Goal: Information Seeking & Learning: Learn about a topic

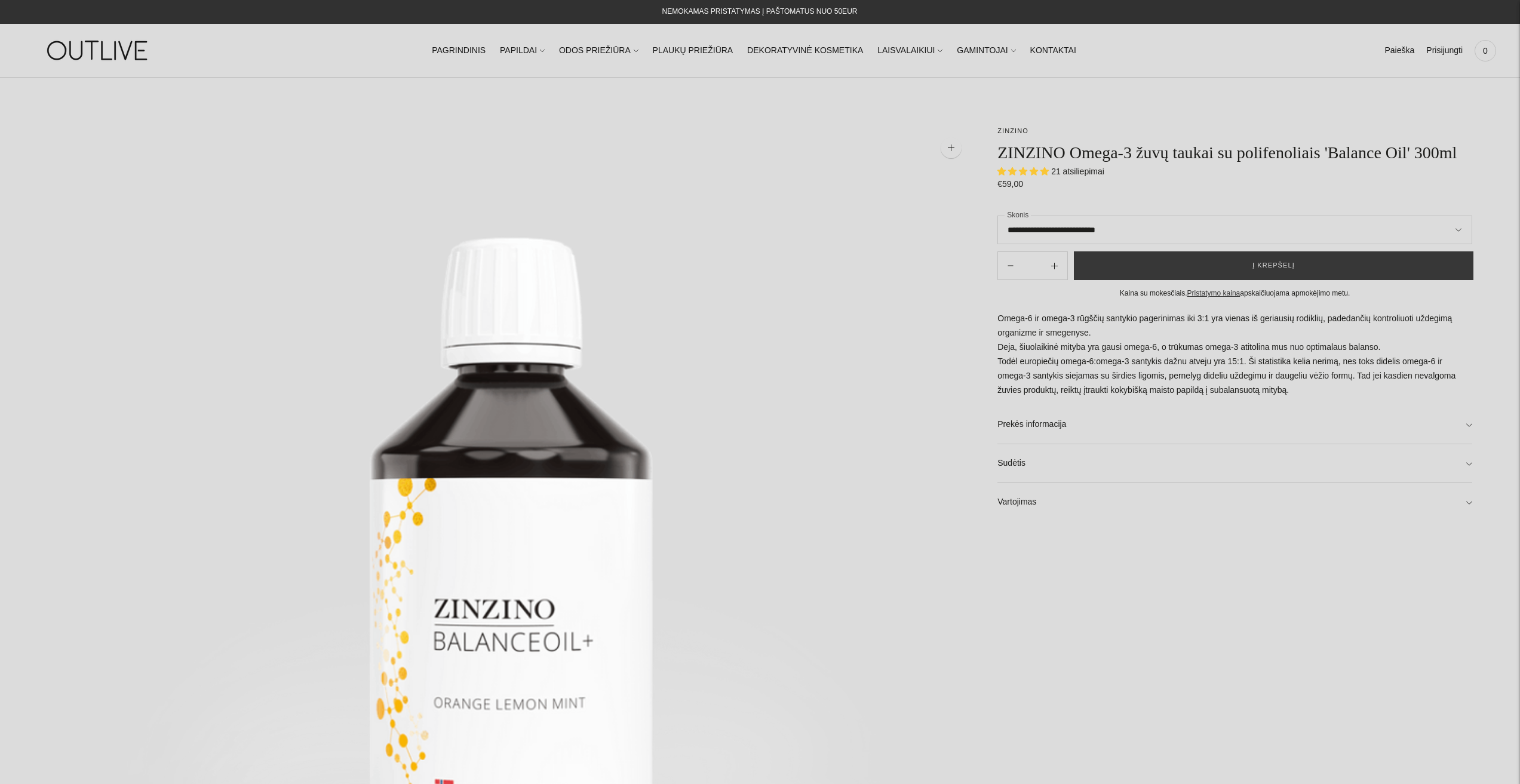
select select "**********"
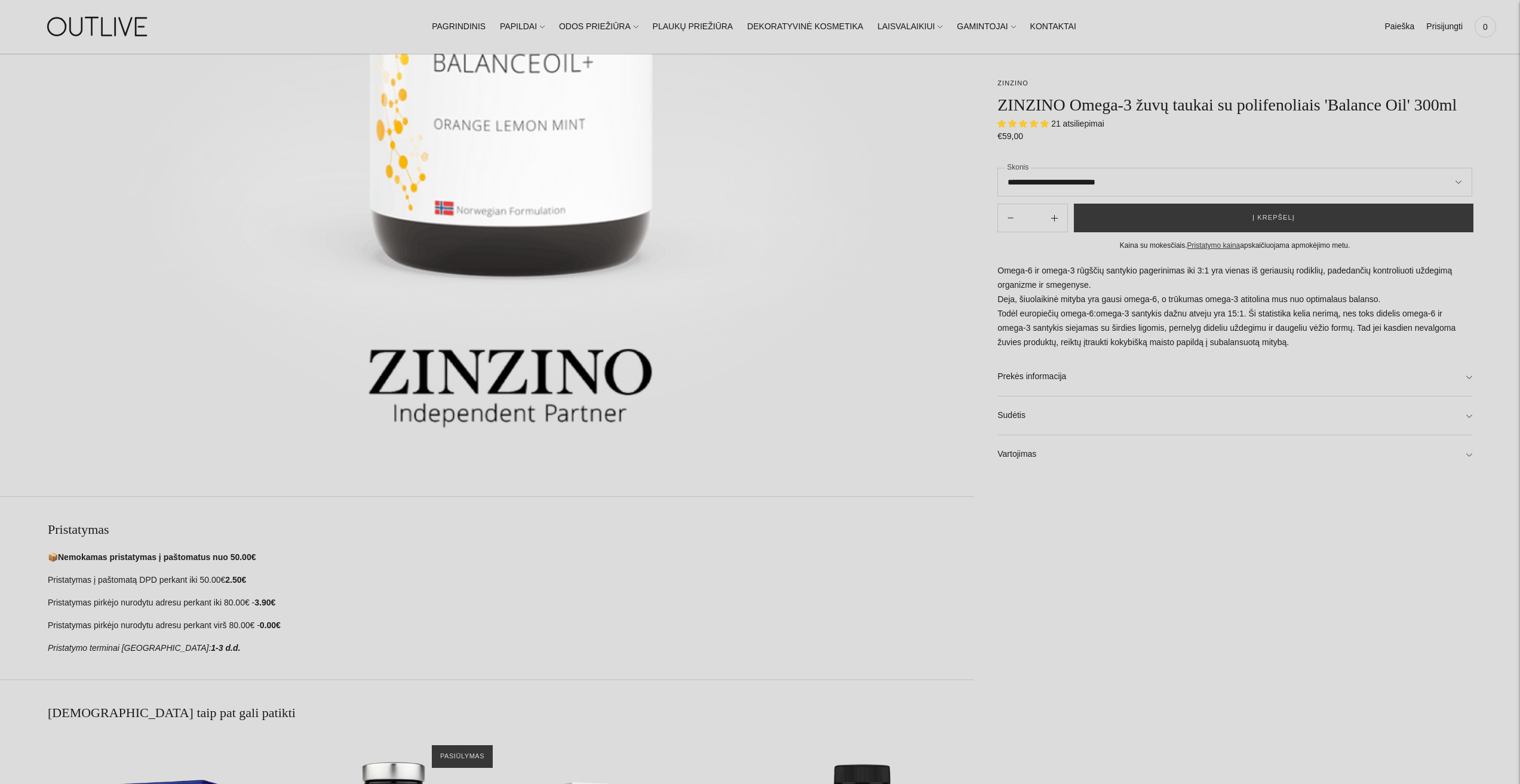
scroll to position [418, 0]
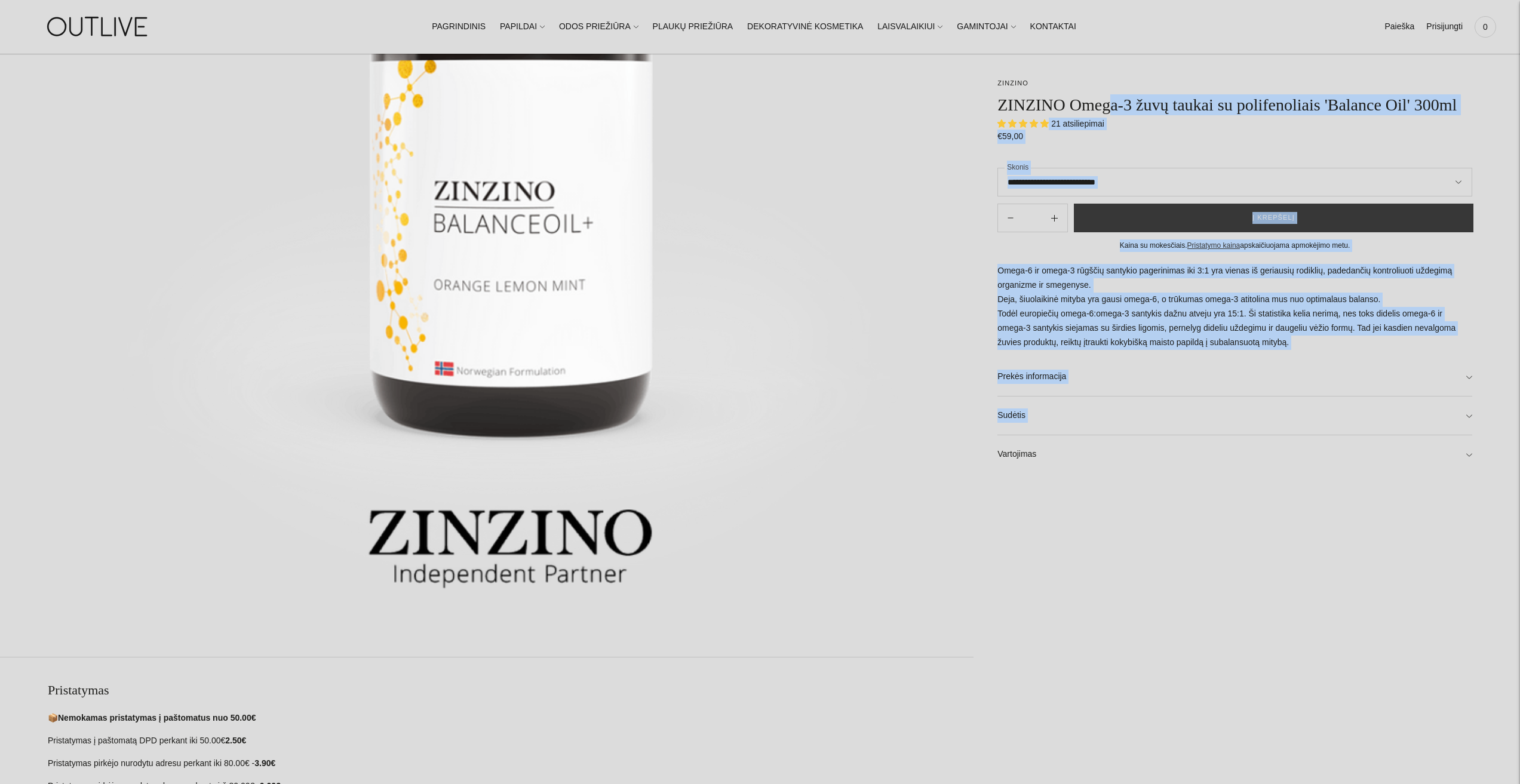
drag, startPoint x: 1031, startPoint y: 105, endPoint x: 1111, endPoint y: 111, distance: 80.2
click at [1111, 111] on div "**********" at bounding box center [1222, 461] width 499 height 1507
click at [1139, 124] on div "21 atsiliepimai" at bounding box center [1234, 124] width 474 height 13
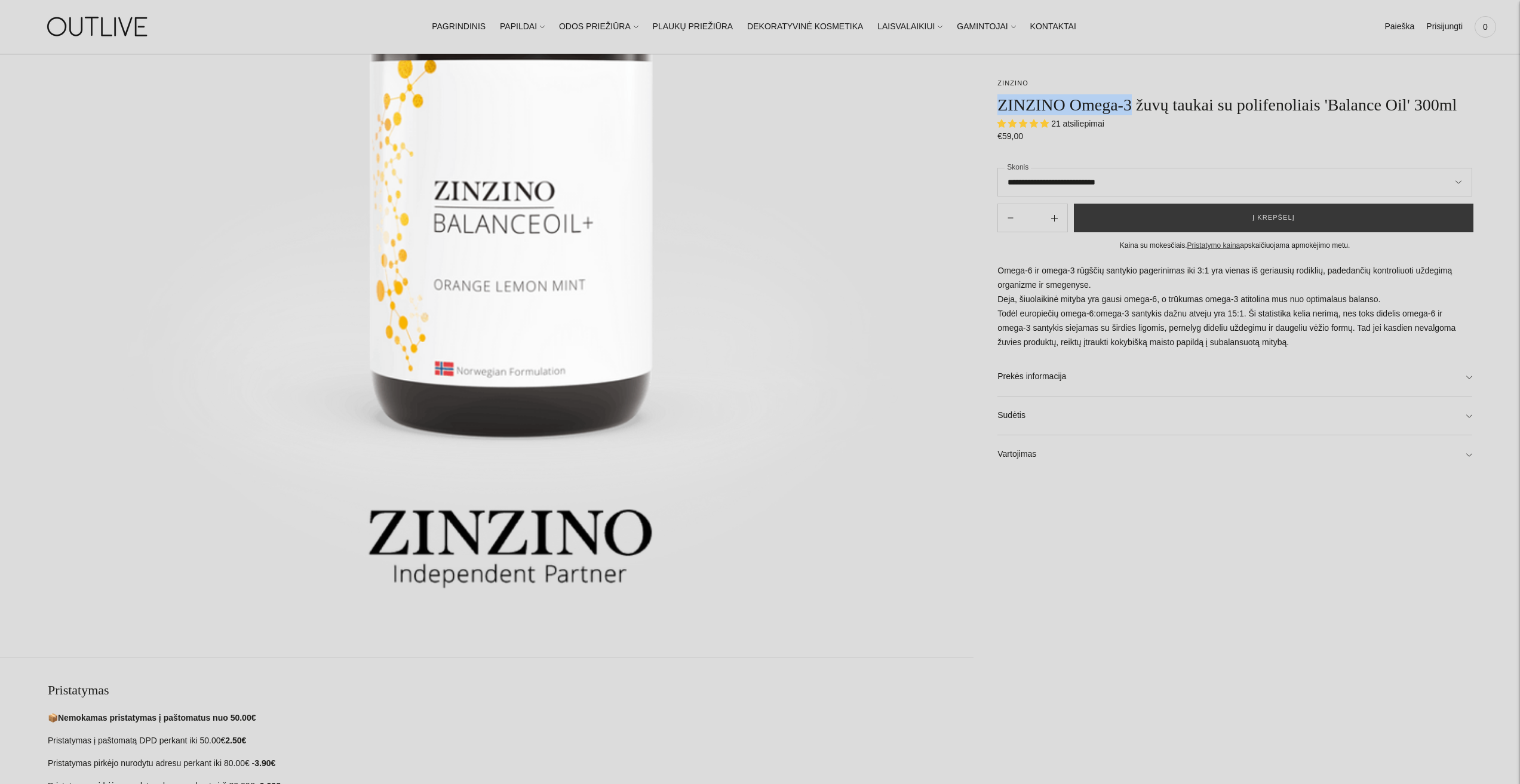
drag, startPoint x: 1131, startPoint y: 106, endPoint x: 998, endPoint y: 104, distance: 133.0
click at [998, 104] on h1 "ZINZINO Omega-3 žuvų taukai su polifenoliais 'Balance Oil' 300ml" at bounding box center [1234, 104] width 474 height 21
copy h1 "ZINZINO Omega-3"
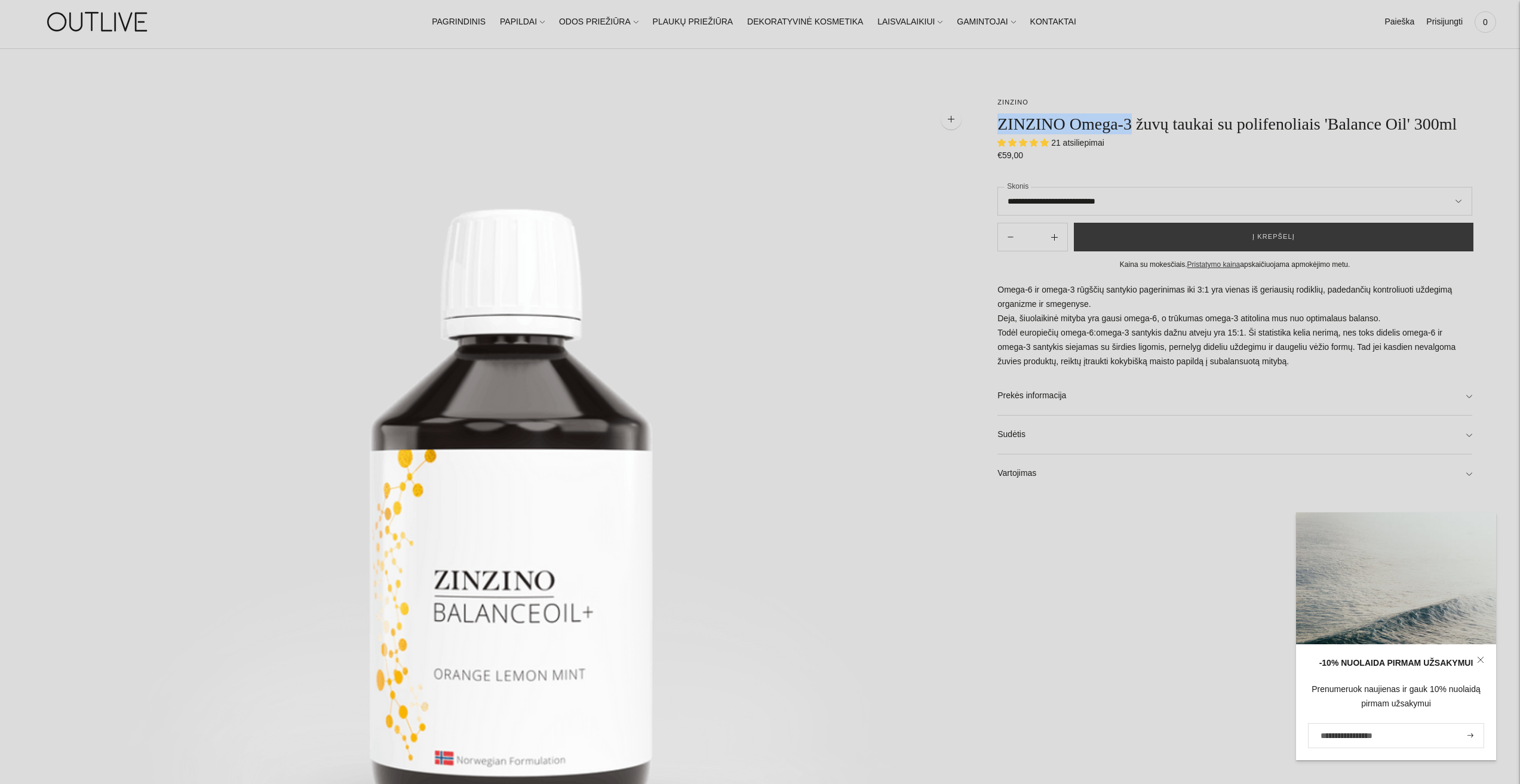
scroll to position [0, 0]
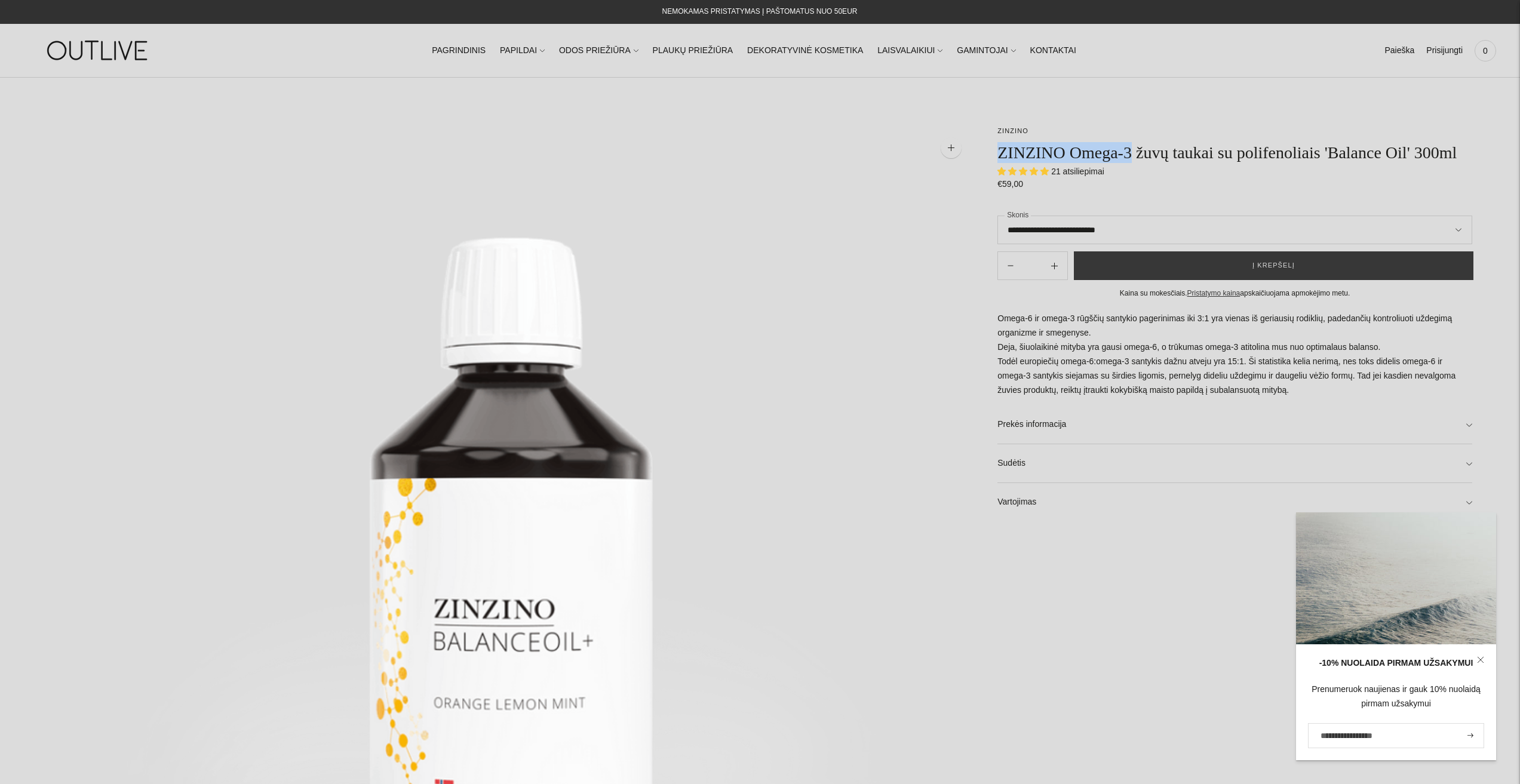
click at [1108, 144] on h1 "ZINZINO Omega-3 žuvų taukai su polifenoliais 'Balance Oil' 300ml" at bounding box center [1234, 152] width 474 height 21
drag, startPoint x: 1131, startPoint y: 151, endPoint x: 995, endPoint y: 157, distance: 136.1
copy h1 "ZINZINO Omega-3"
